Goal: Browse casually: Explore the website without a specific task or goal

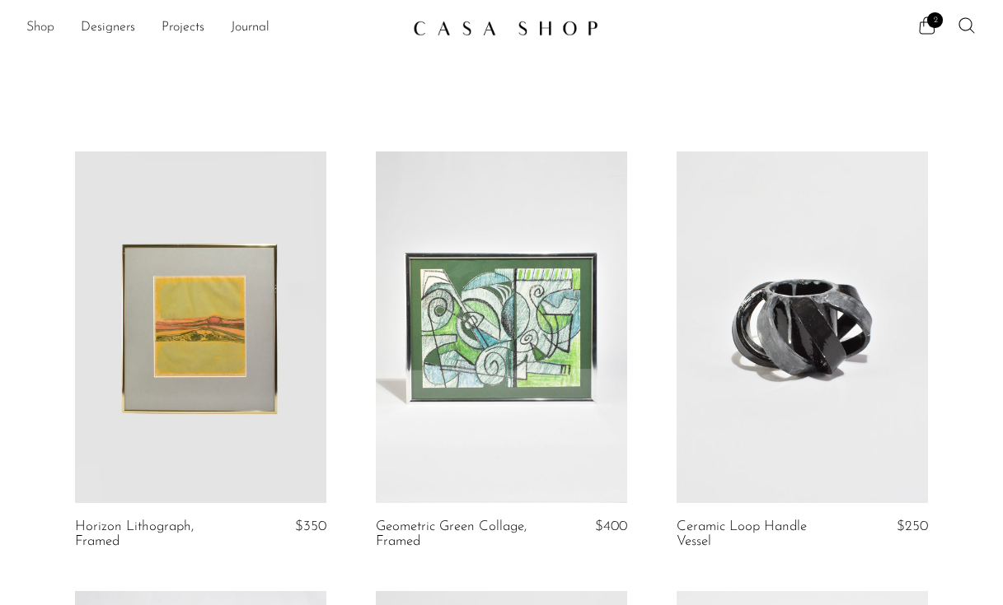
click at [40, 21] on link "Shop" at bounding box center [40, 27] width 28 height 21
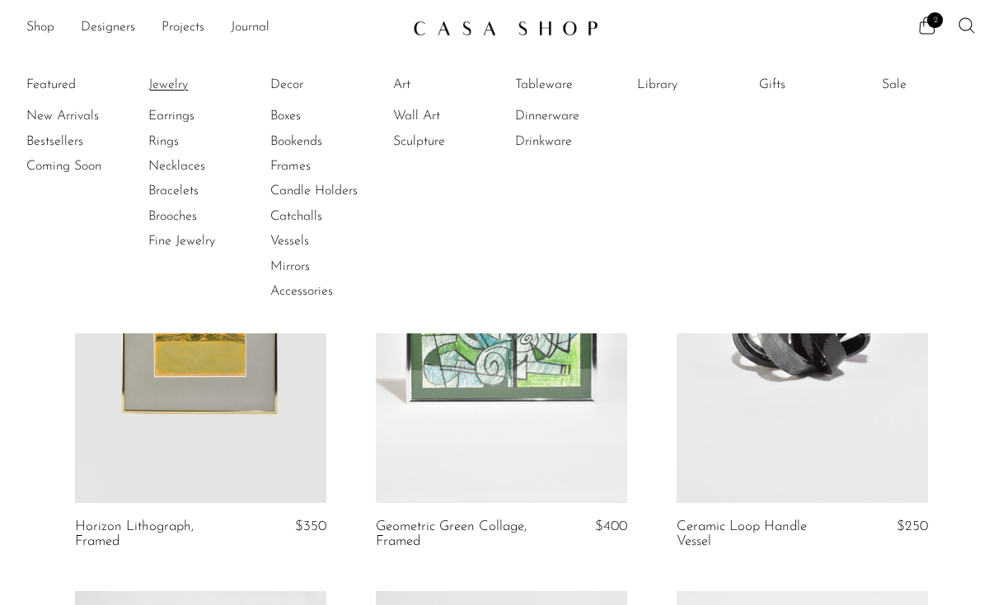
click at [173, 86] on link "Jewelry" at bounding box center [210, 85] width 124 height 18
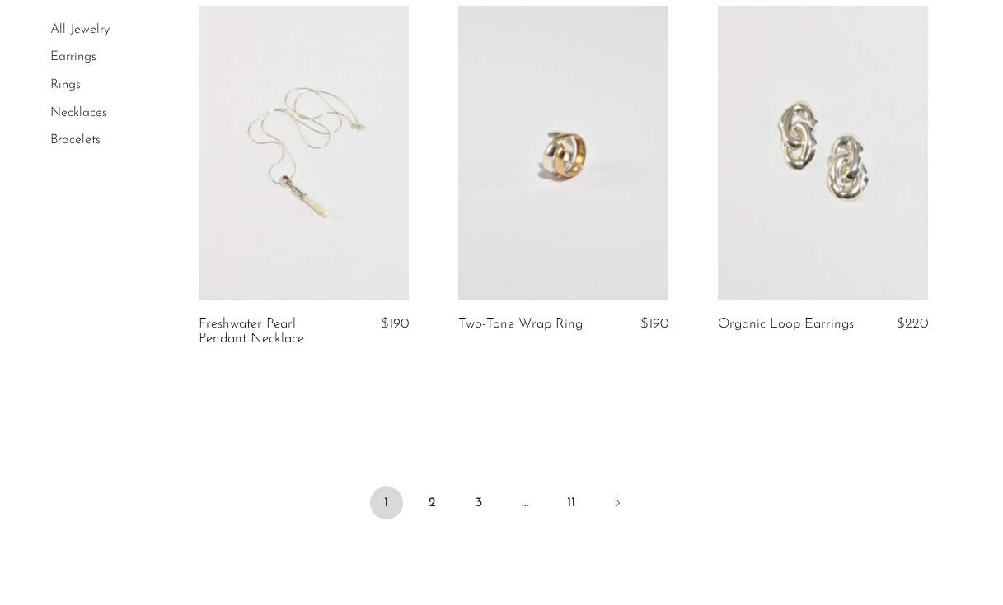
scroll to position [4344, 0]
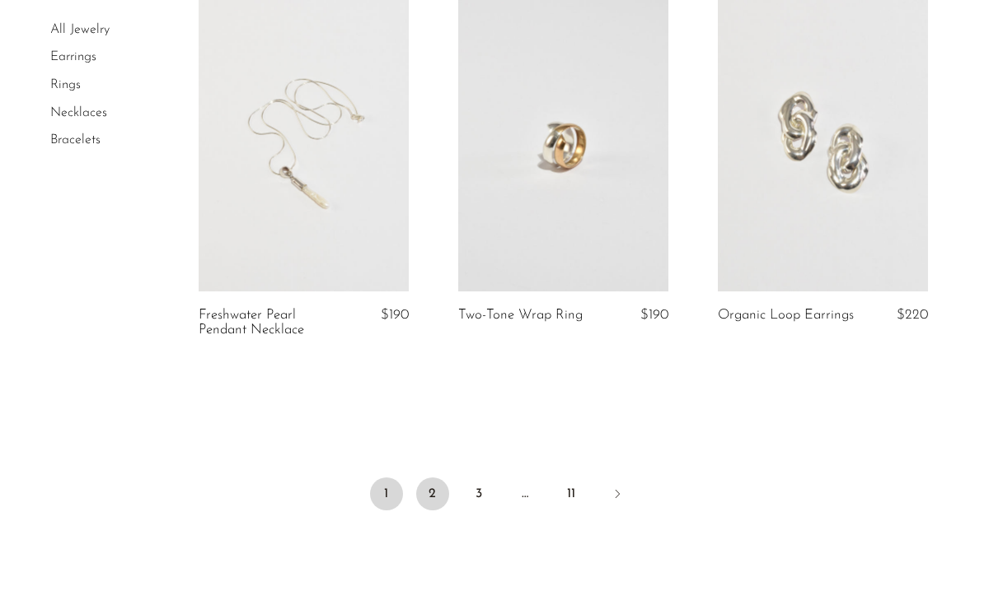
click at [439, 501] on link "2" at bounding box center [432, 494] width 33 height 33
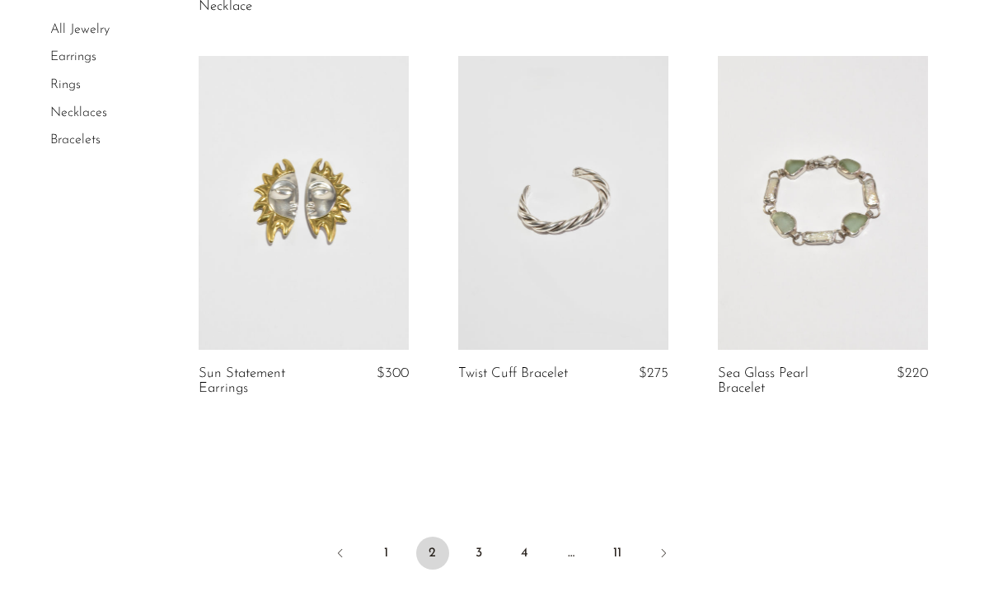
scroll to position [4319, 0]
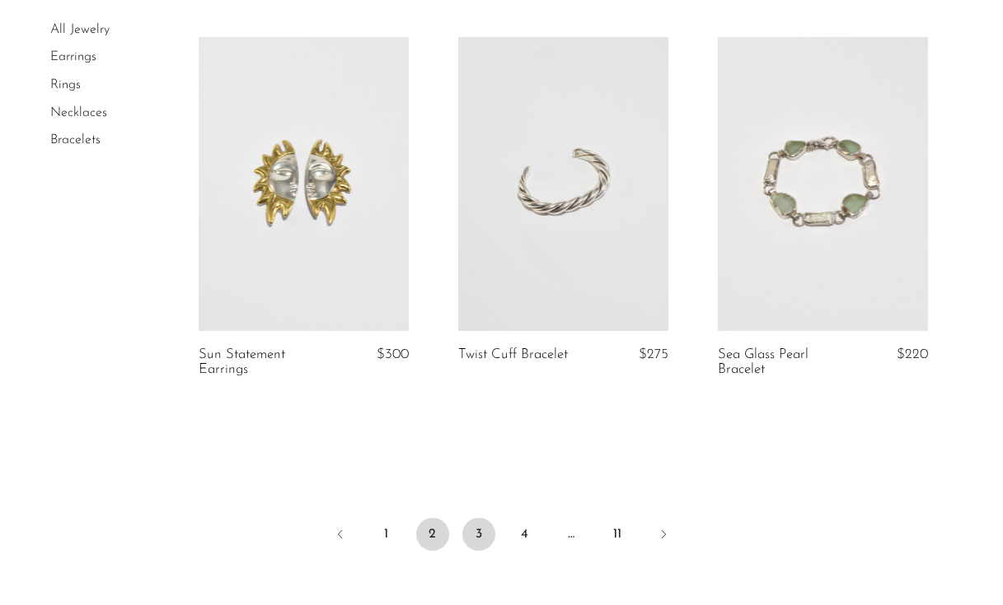
click at [487, 535] on link "3" at bounding box center [478, 534] width 33 height 33
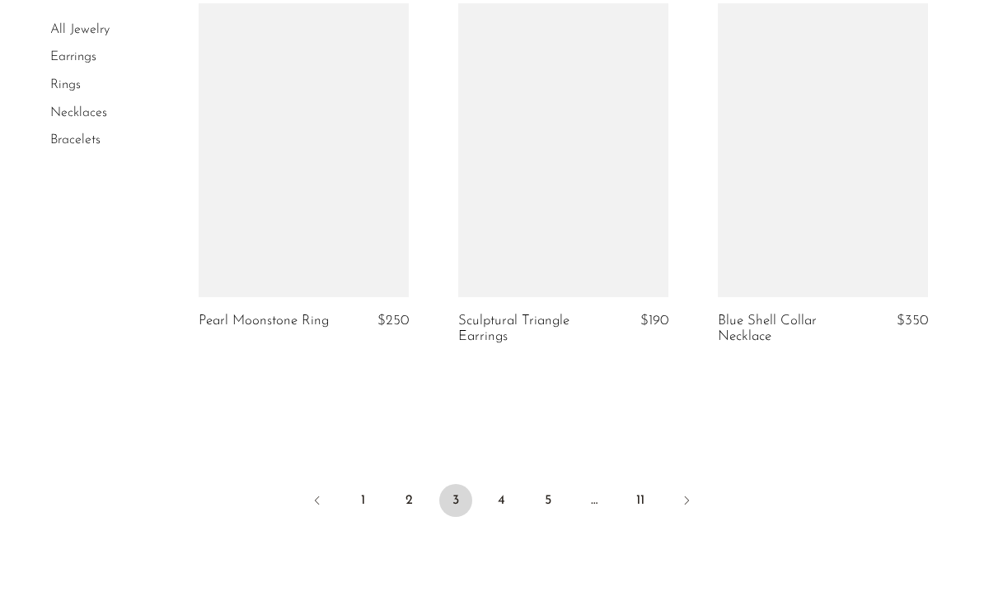
scroll to position [4379, 0]
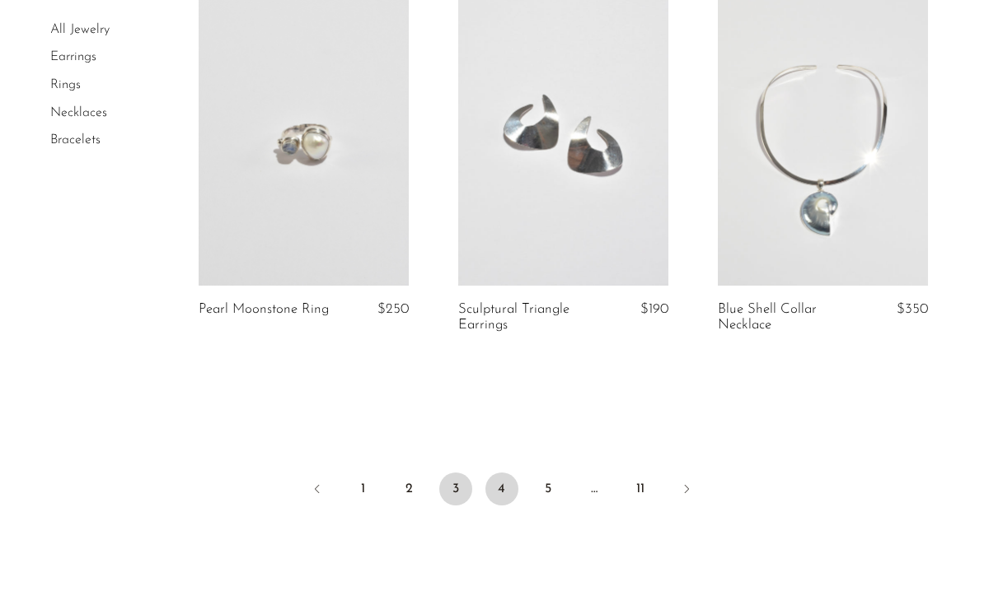
click at [506, 496] on link "4" at bounding box center [501, 489] width 33 height 33
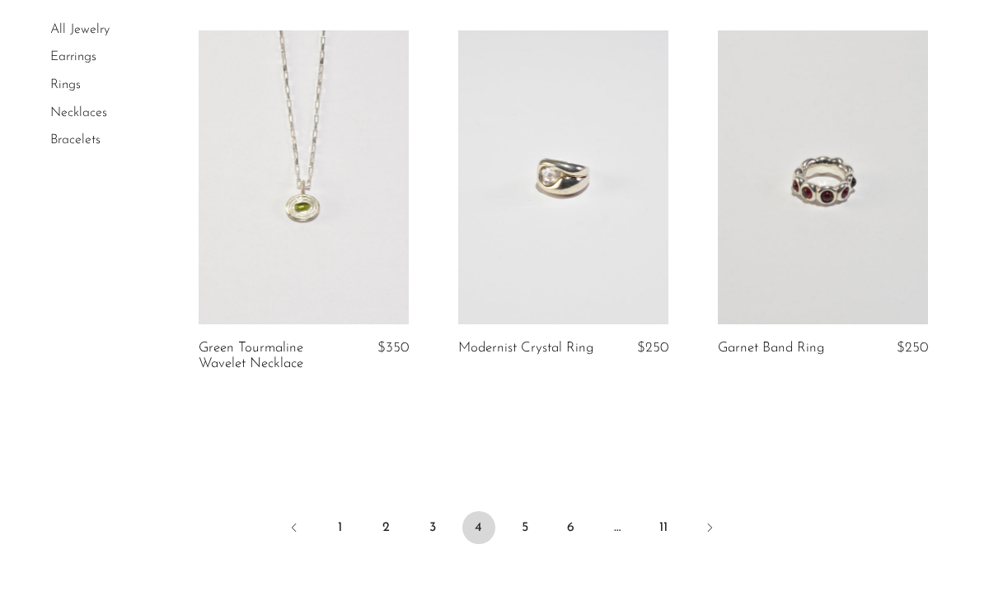
scroll to position [4299, 0]
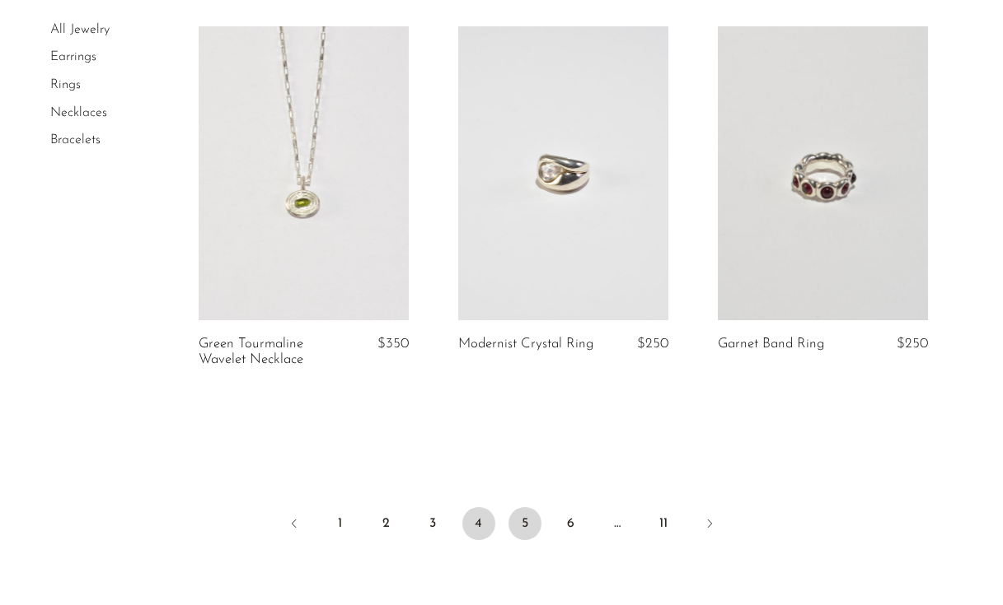
click at [528, 507] on link "5" at bounding box center [524, 523] width 33 height 33
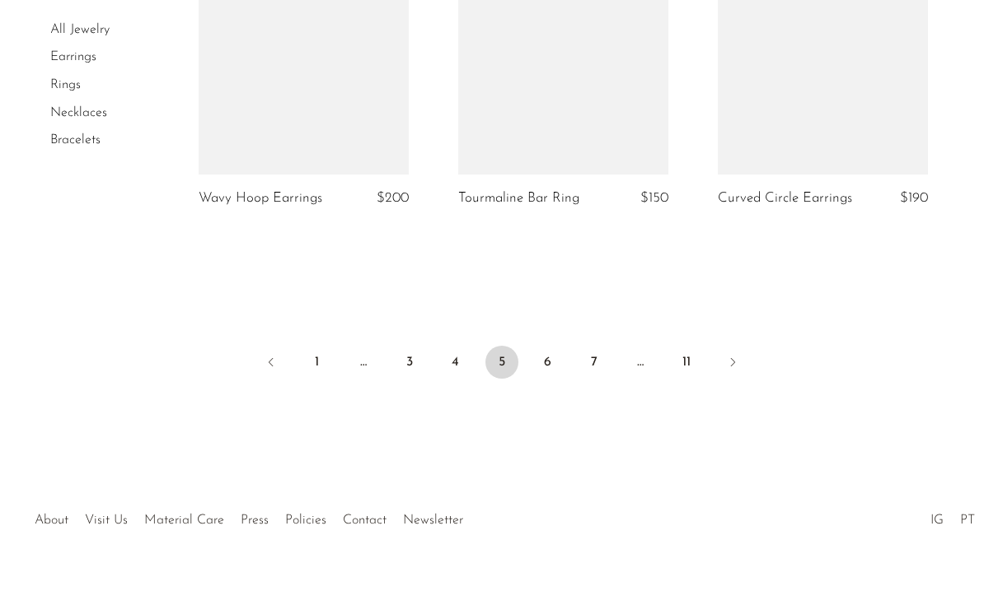
scroll to position [4524, 0]
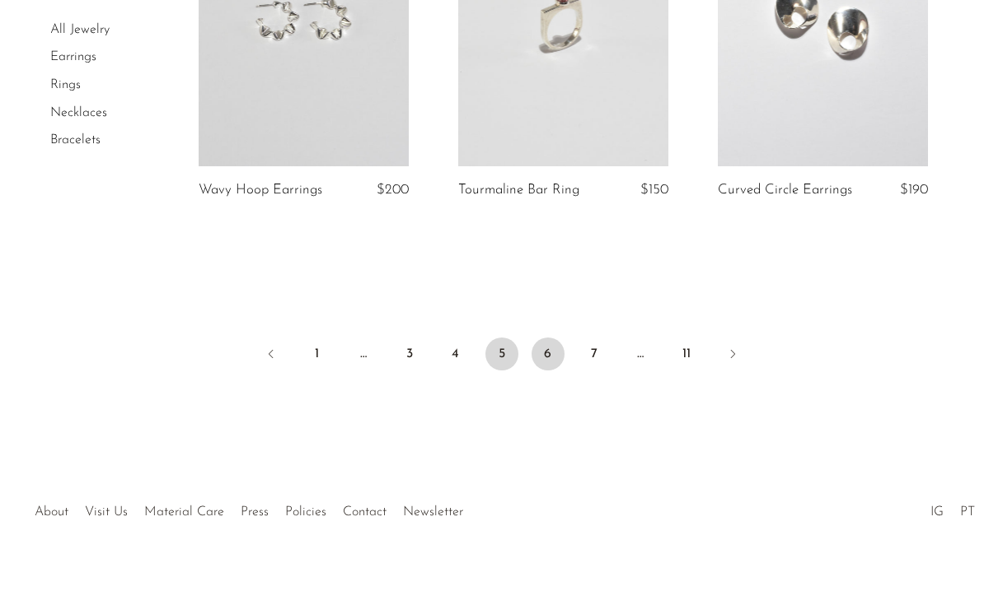
click at [545, 342] on link "6" at bounding box center [547, 354] width 33 height 33
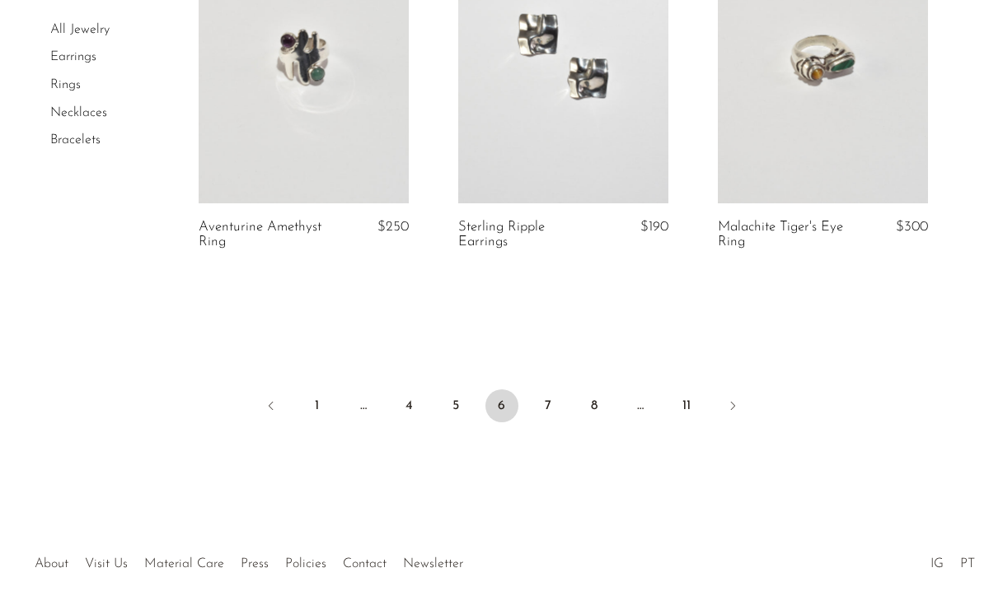
scroll to position [4440, 0]
click at [556, 404] on link "7" at bounding box center [547, 404] width 33 height 33
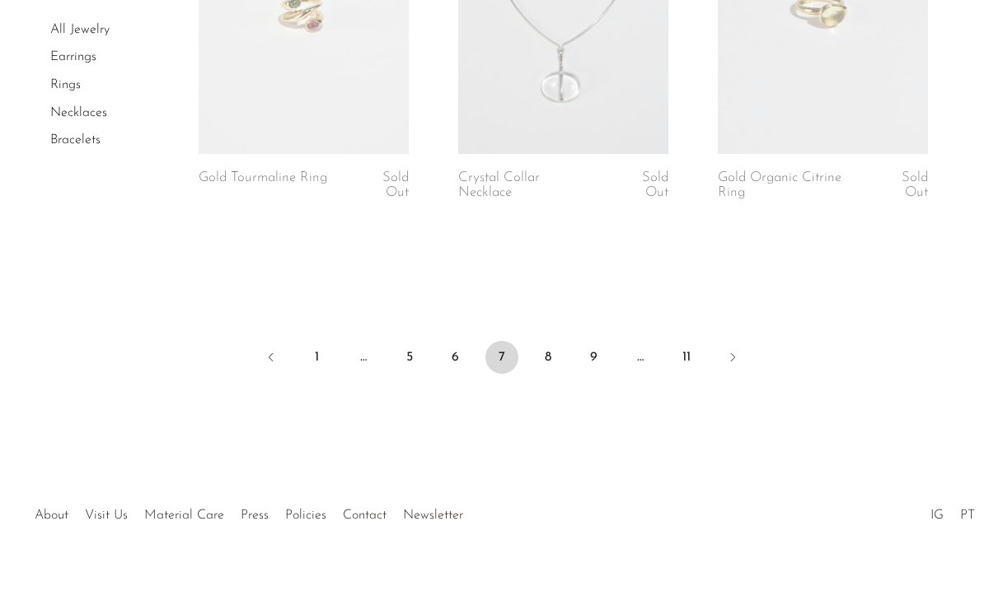
scroll to position [4564, 0]
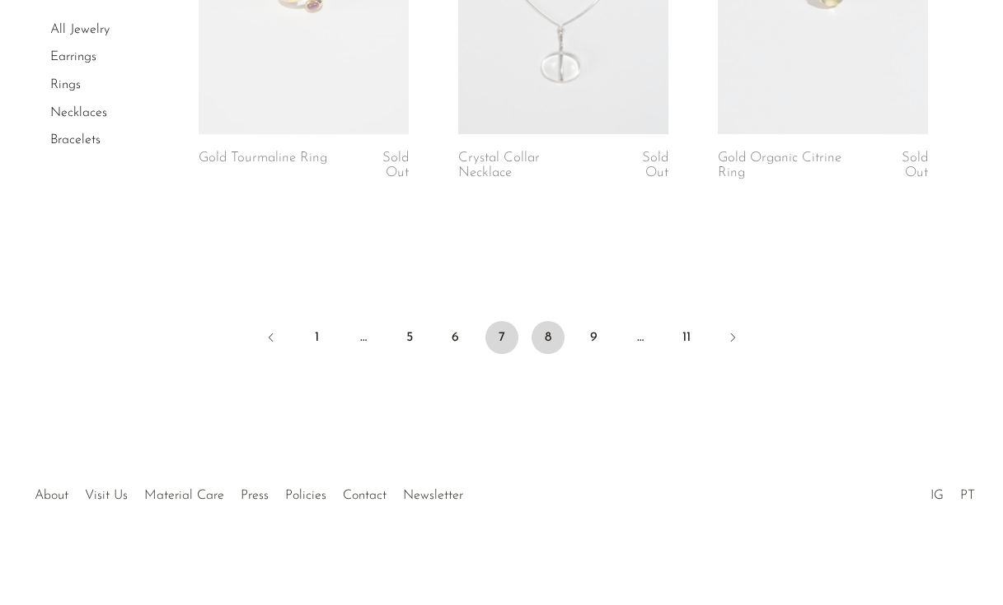
click at [542, 337] on link "8" at bounding box center [547, 337] width 33 height 33
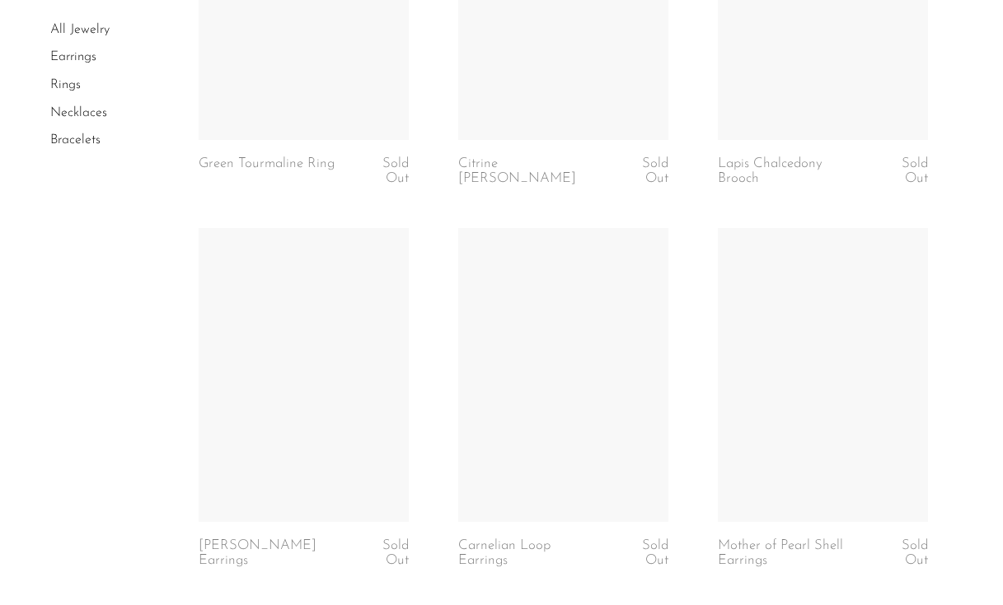
scroll to position [3364, 0]
